Goal: Check status

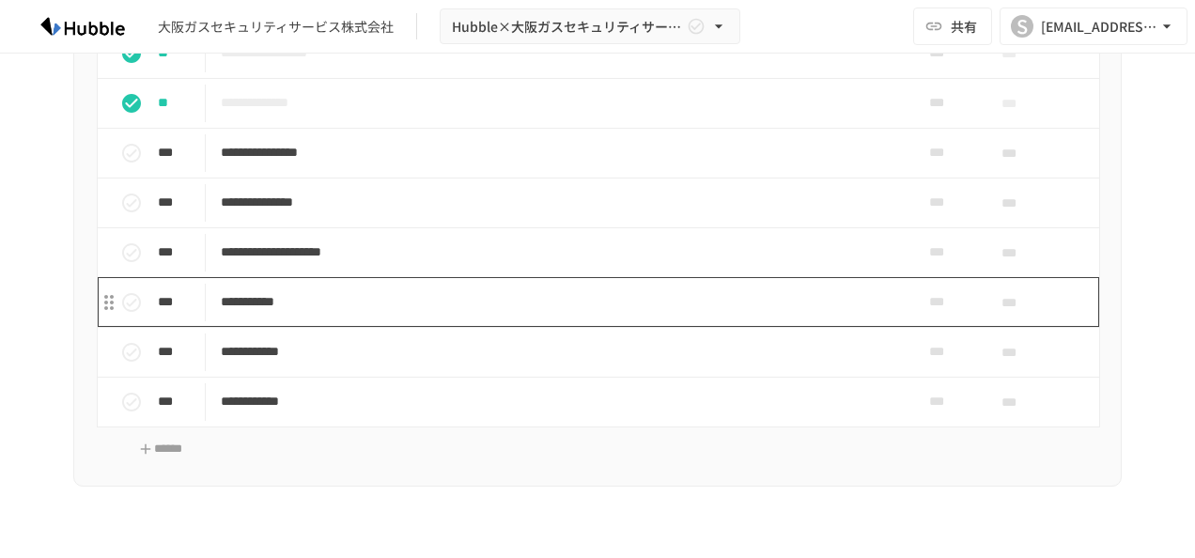
scroll to position [1503, 0]
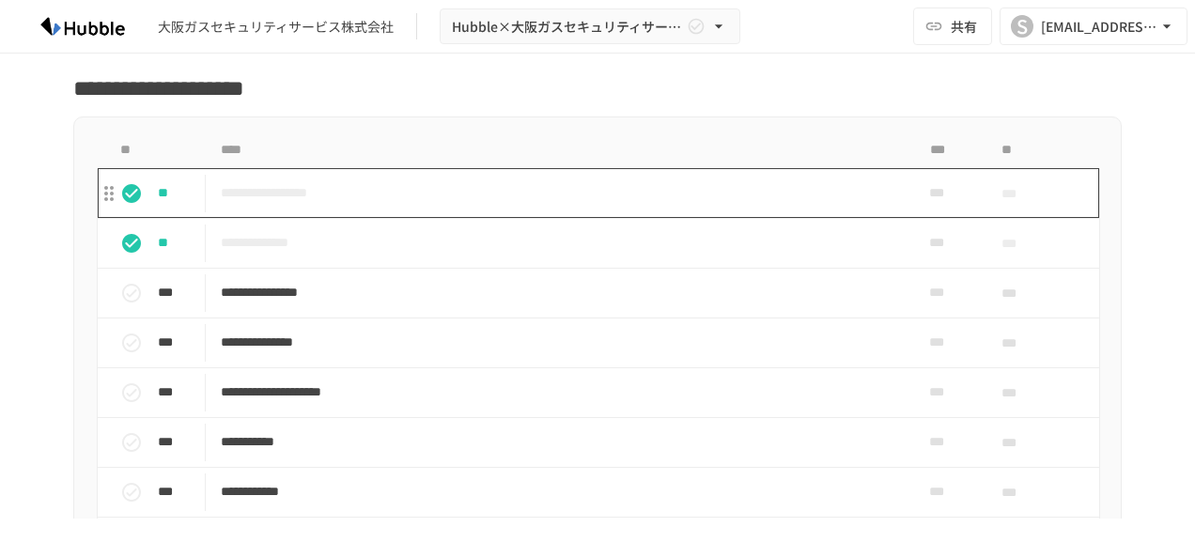
scroll to position [1410, 0]
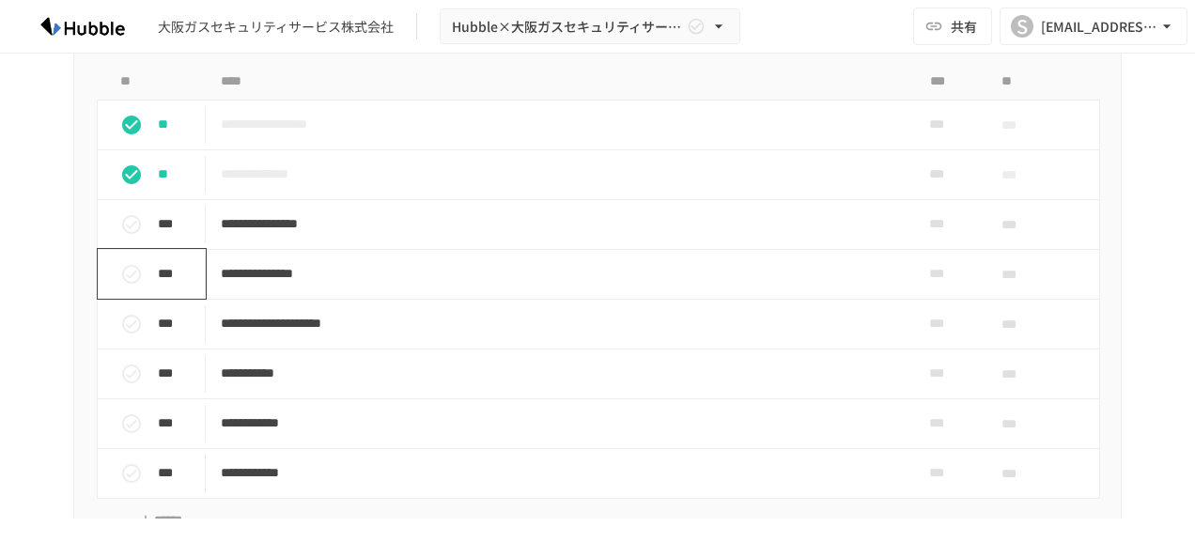
click at [126, 269] on icon "status" at bounding box center [131, 274] width 23 height 23
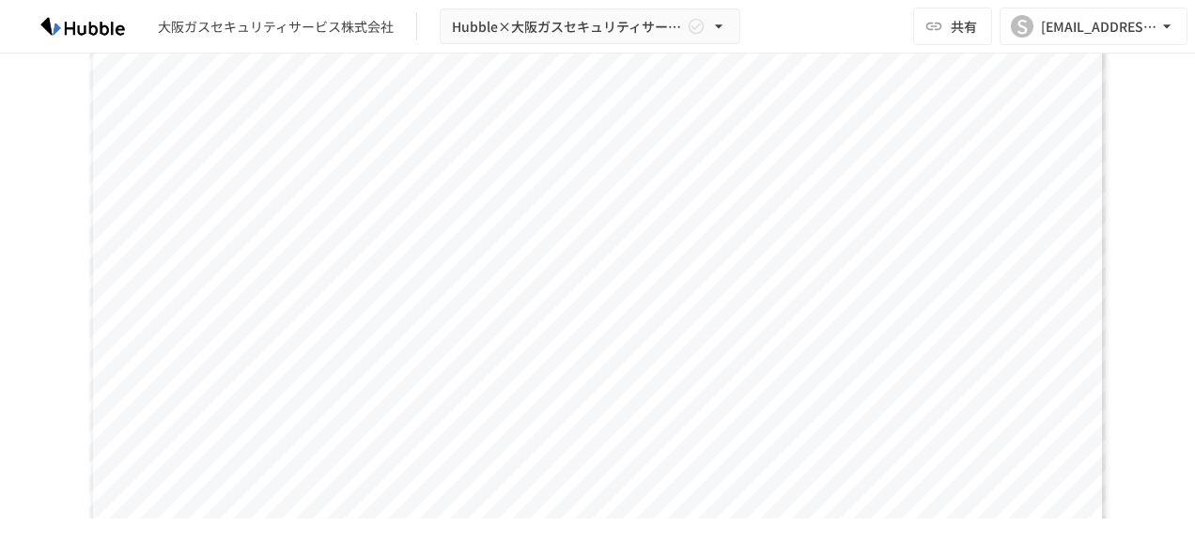
scroll to position [0, 0]
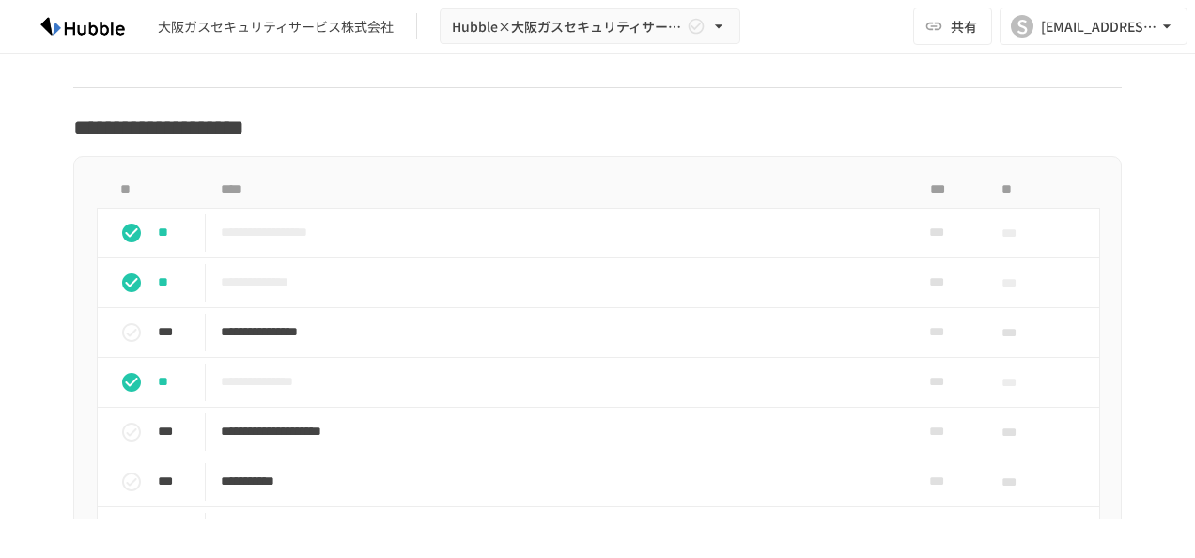
scroll to position [1503, 0]
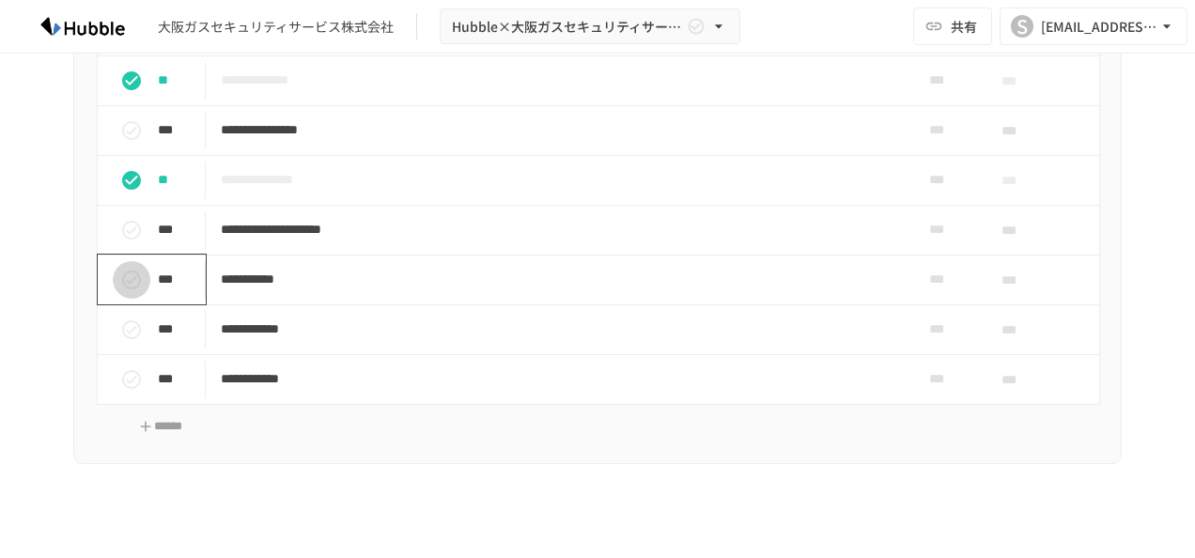
click at [120, 278] on icon "status" at bounding box center [131, 280] width 23 height 23
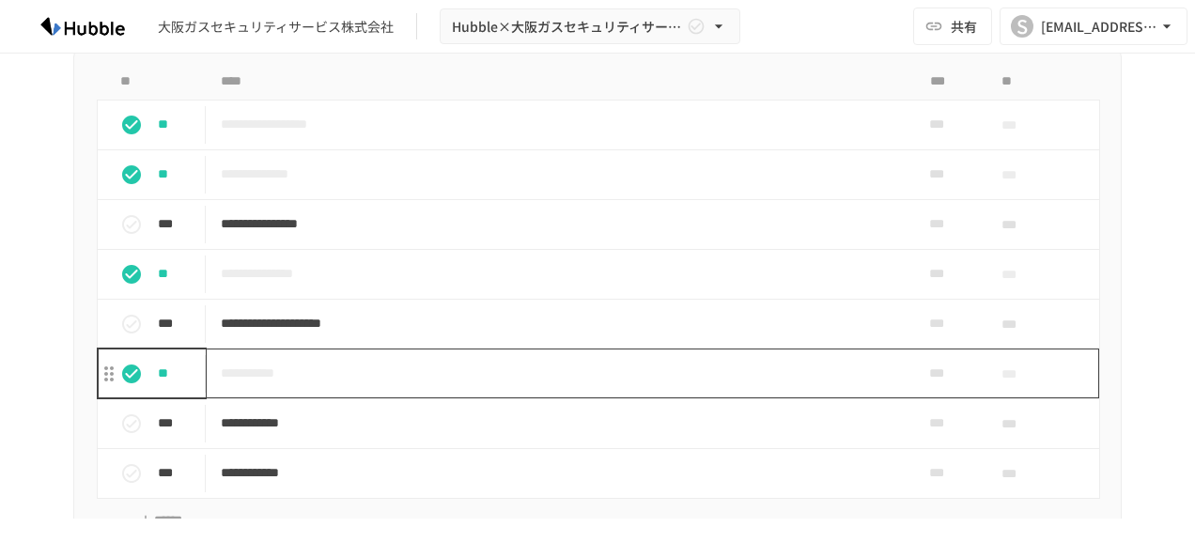
scroll to position [1128, 0]
